Goal: Find specific page/section: Find specific page/section

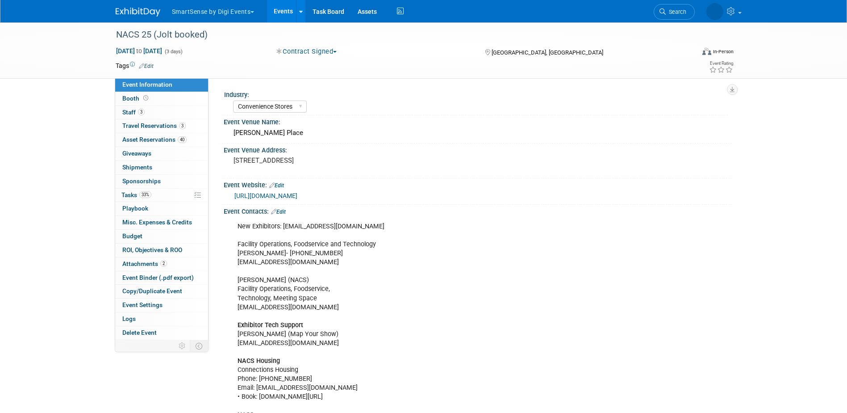
select select "Convenience Stores"
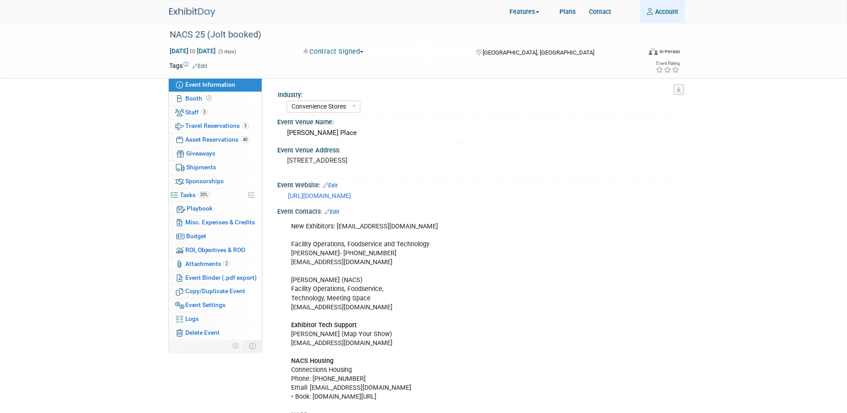
click at [661, 12] on link "Account" at bounding box center [662, 11] width 45 height 22
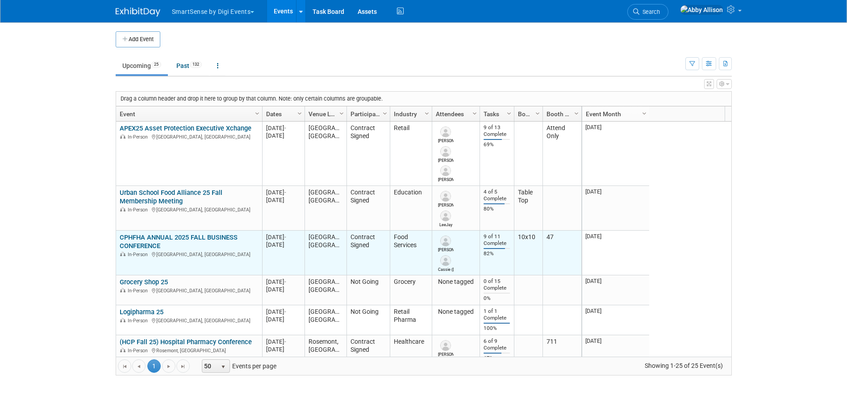
click at [133, 241] on link "CPHFHA ANNUAL 2025 FALL BUSINESS CONFERENCE" at bounding box center [179, 241] width 118 height 17
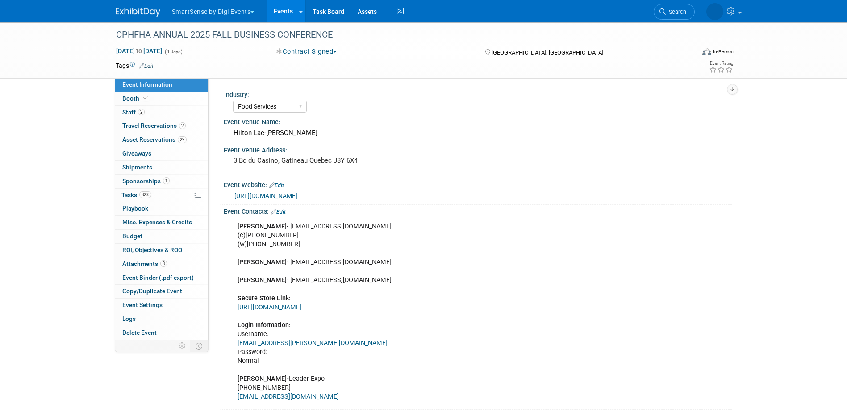
select select "Food Services"
click at [659, 9] on link "Search" at bounding box center [674, 12] width 41 height 16
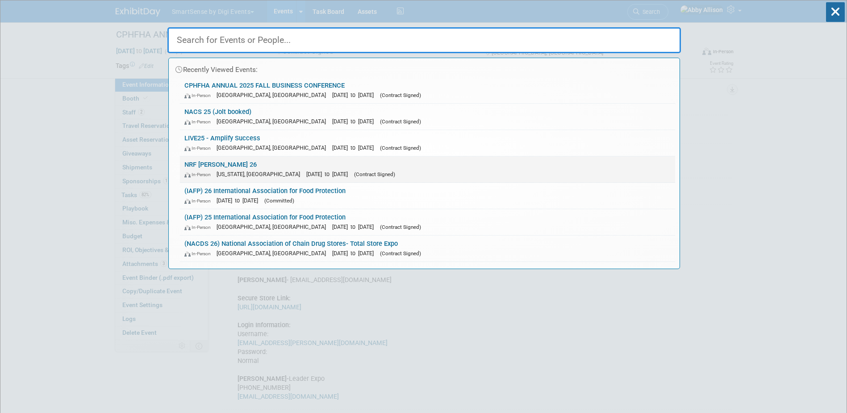
click at [226, 170] on div "In-Person New York, NY Jan 11, 2026 to Jan 13, 2026 (Contract Signed)" at bounding box center [427, 173] width 486 height 9
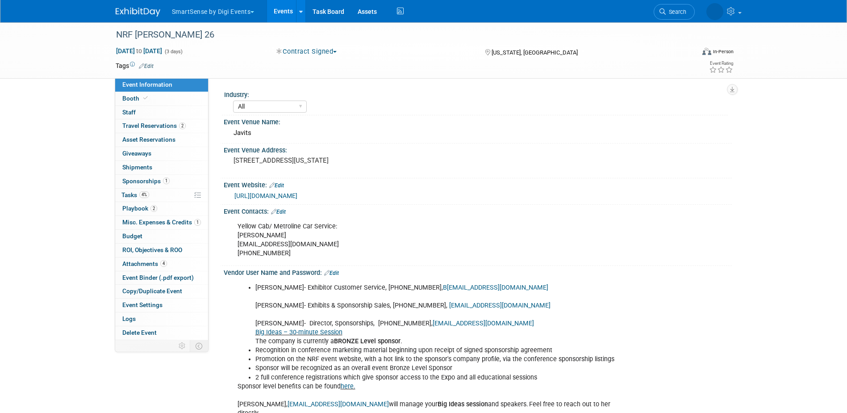
select select "All"
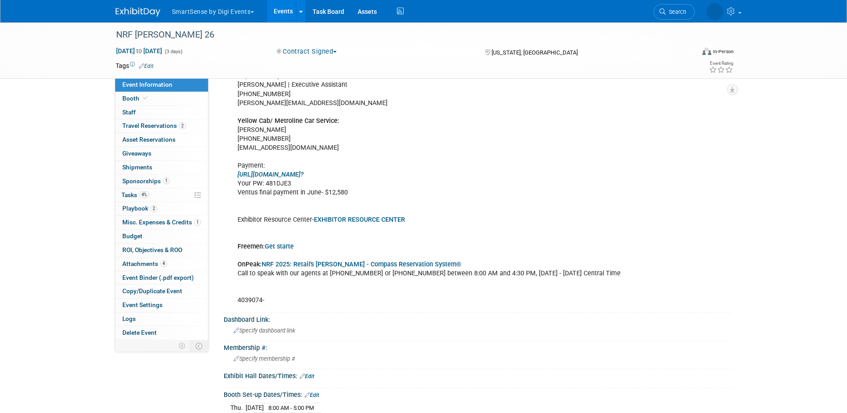
scroll to position [625, 0]
click at [330, 214] on b "EXHIBITOR RESOURCE CENTER" at bounding box center [359, 218] width 91 height 8
